Goal: Navigation & Orientation: Find specific page/section

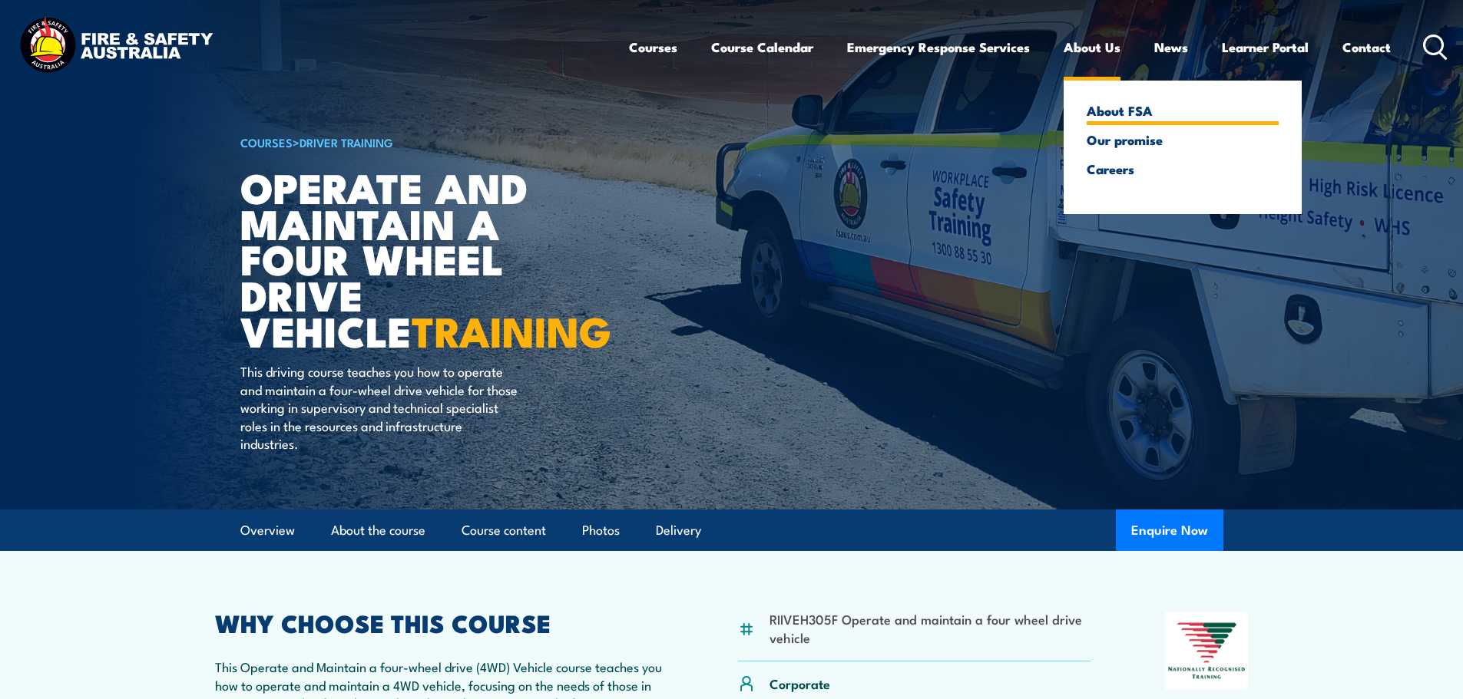
click at [1133, 117] on link "About FSA" at bounding box center [1182, 111] width 192 height 14
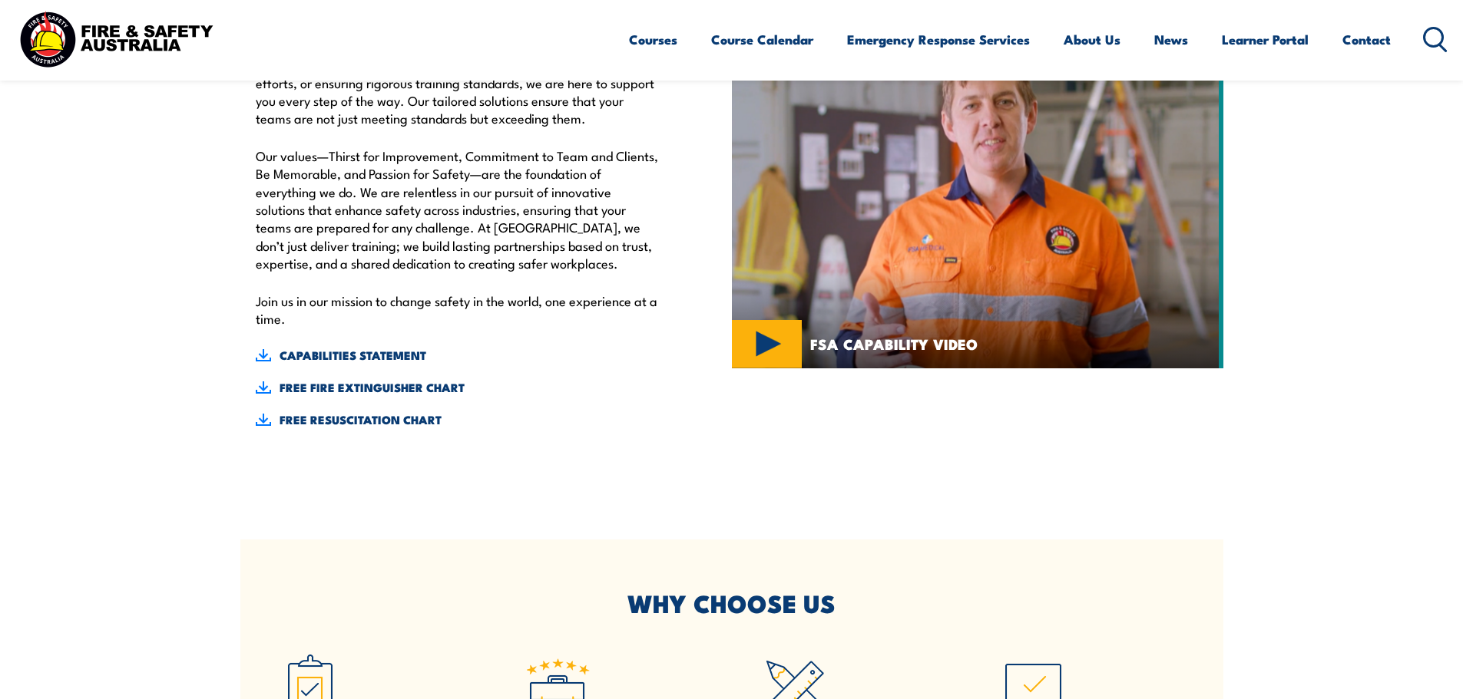
scroll to position [452, 0]
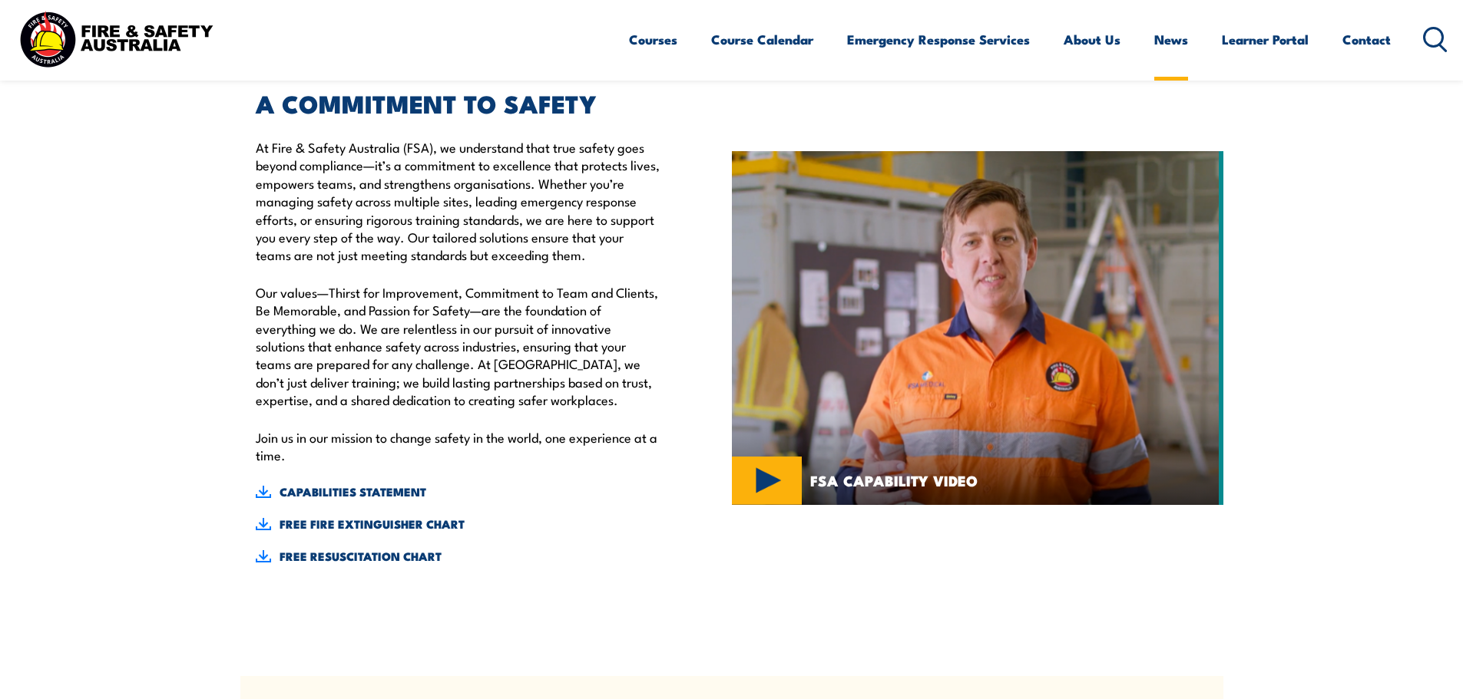
click at [1158, 37] on link "News" at bounding box center [1171, 39] width 34 height 41
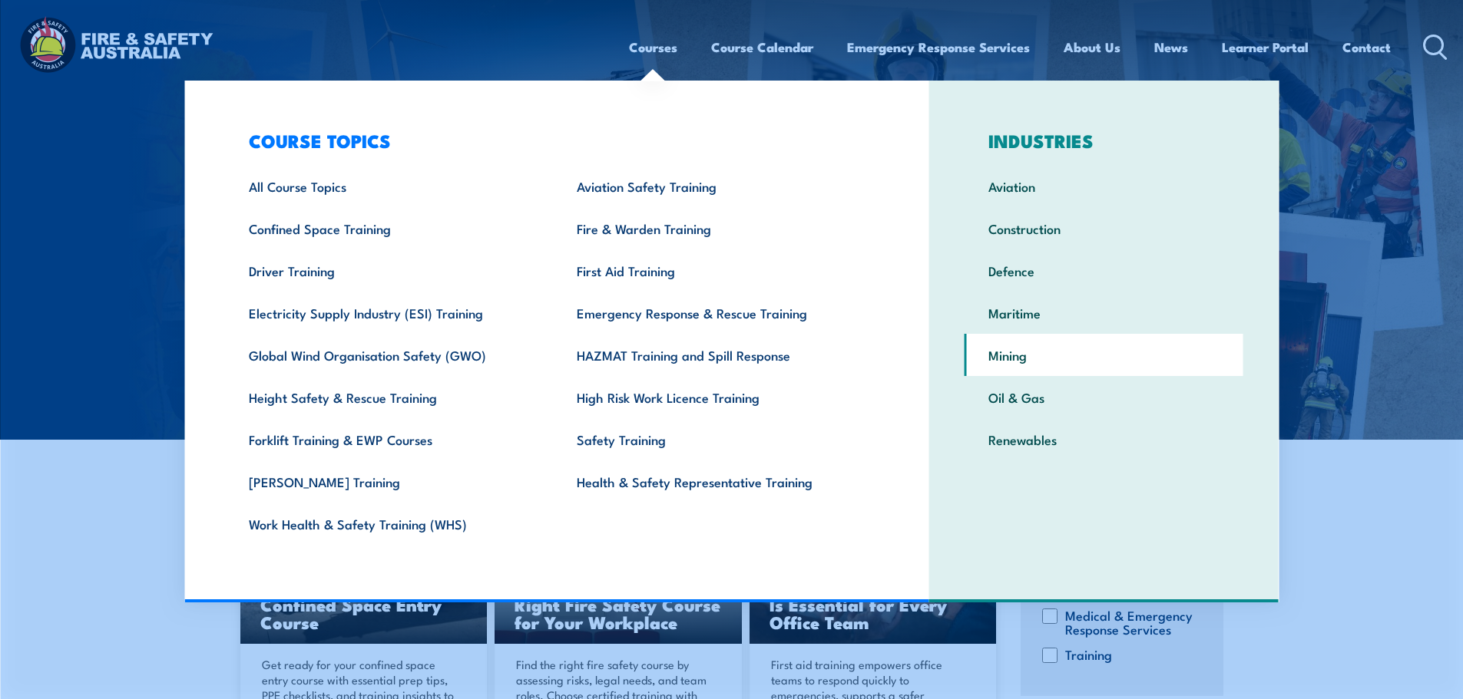
click at [1029, 375] on link "Mining" at bounding box center [1103, 355] width 279 height 42
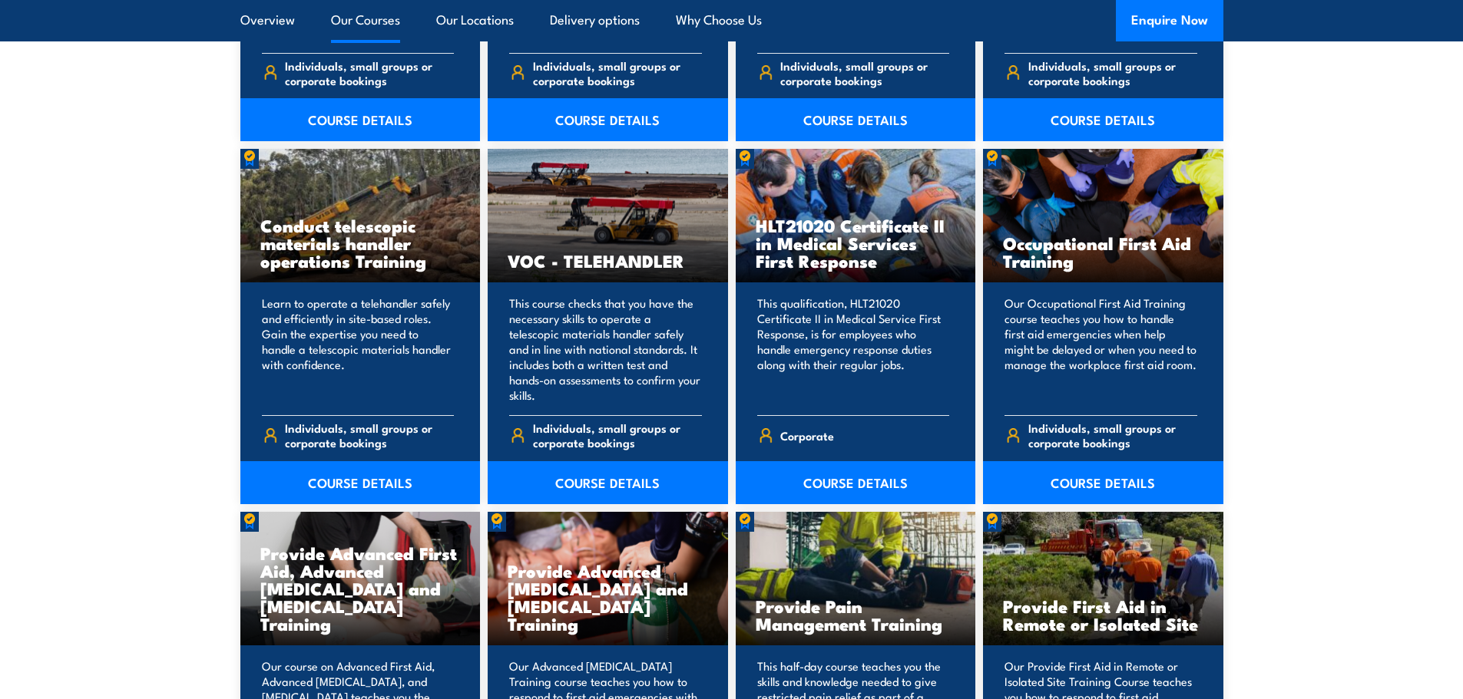
scroll to position [5605, 0]
